Goal: Information Seeking & Learning: Learn about a topic

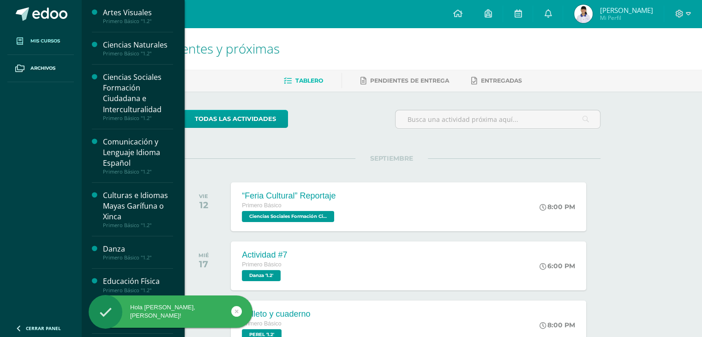
click at [30, 41] on span "Mis cursos" at bounding box center [45, 40] width 30 height 7
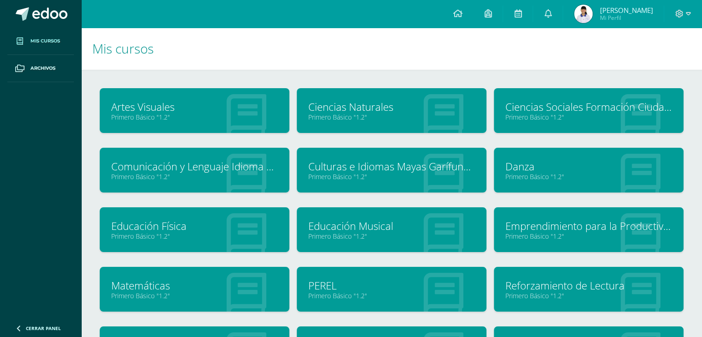
click at [358, 100] on link "Ciencias Naturales" at bounding box center [391, 107] width 167 height 14
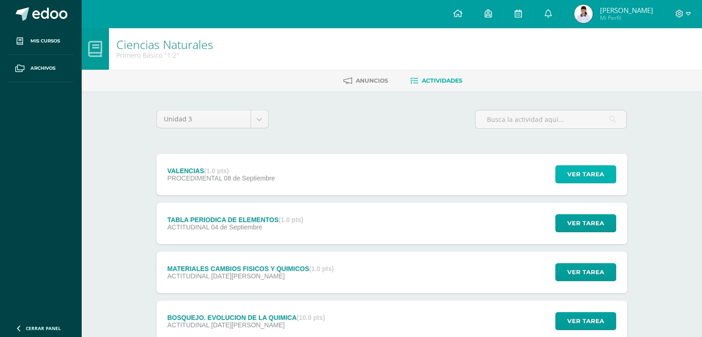
click at [574, 166] on span "Ver tarea" at bounding box center [585, 174] width 37 height 17
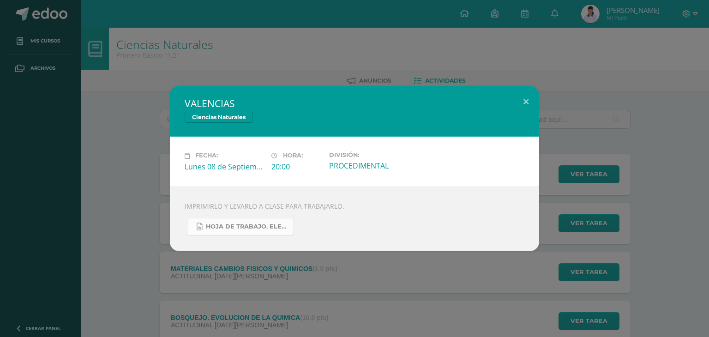
click at [212, 230] on span "HOJA DE TRABAJO. ELECTRONES Y NEUTRONES..docx" at bounding box center [247, 226] width 83 height 7
click at [524, 99] on button at bounding box center [526, 101] width 26 height 31
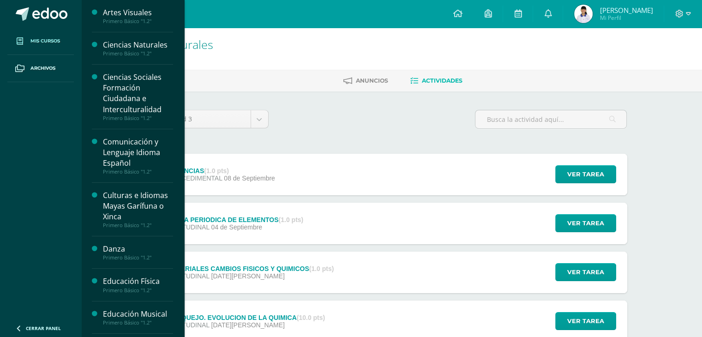
click at [51, 37] on span "Mis cursos" at bounding box center [45, 40] width 30 height 7
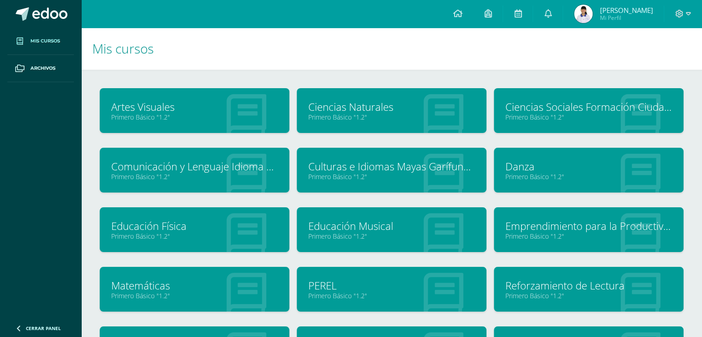
click at [373, 175] on link "Primero Básico "1.2"" at bounding box center [391, 176] width 167 height 9
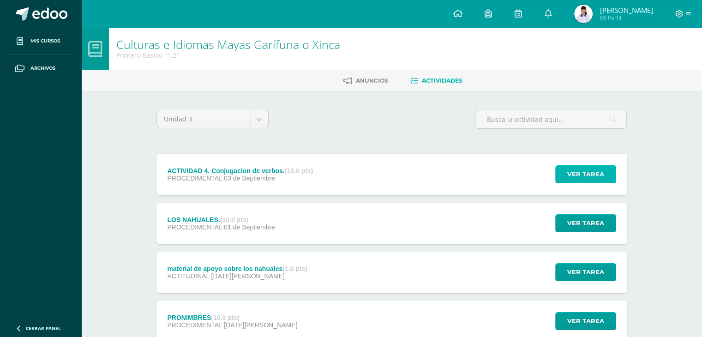
click at [577, 169] on span "Ver tarea" at bounding box center [585, 174] width 37 height 17
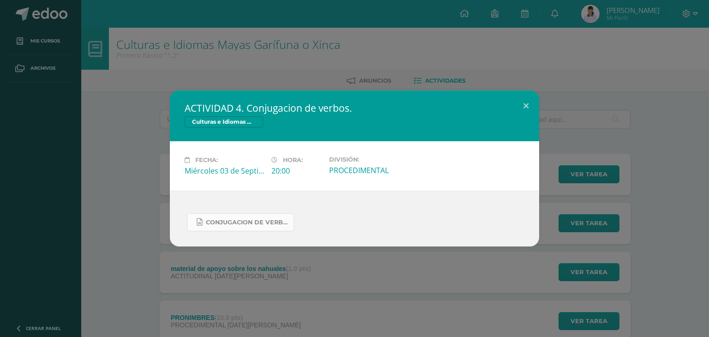
click at [248, 223] on span "conjugacion de verbos.docx" at bounding box center [247, 222] width 83 height 7
